Goal: Entertainment & Leisure: Consume media (video, audio)

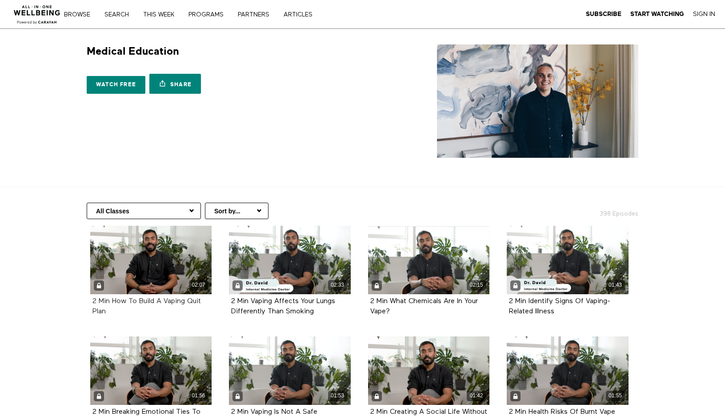
click at [124, 303] on span "2 Min How To Build A Vaping Quit Plan" at bounding box center [146, 306] width 108 height 17
